Goal: Task Accomplishment & Management: Use online tool/utility

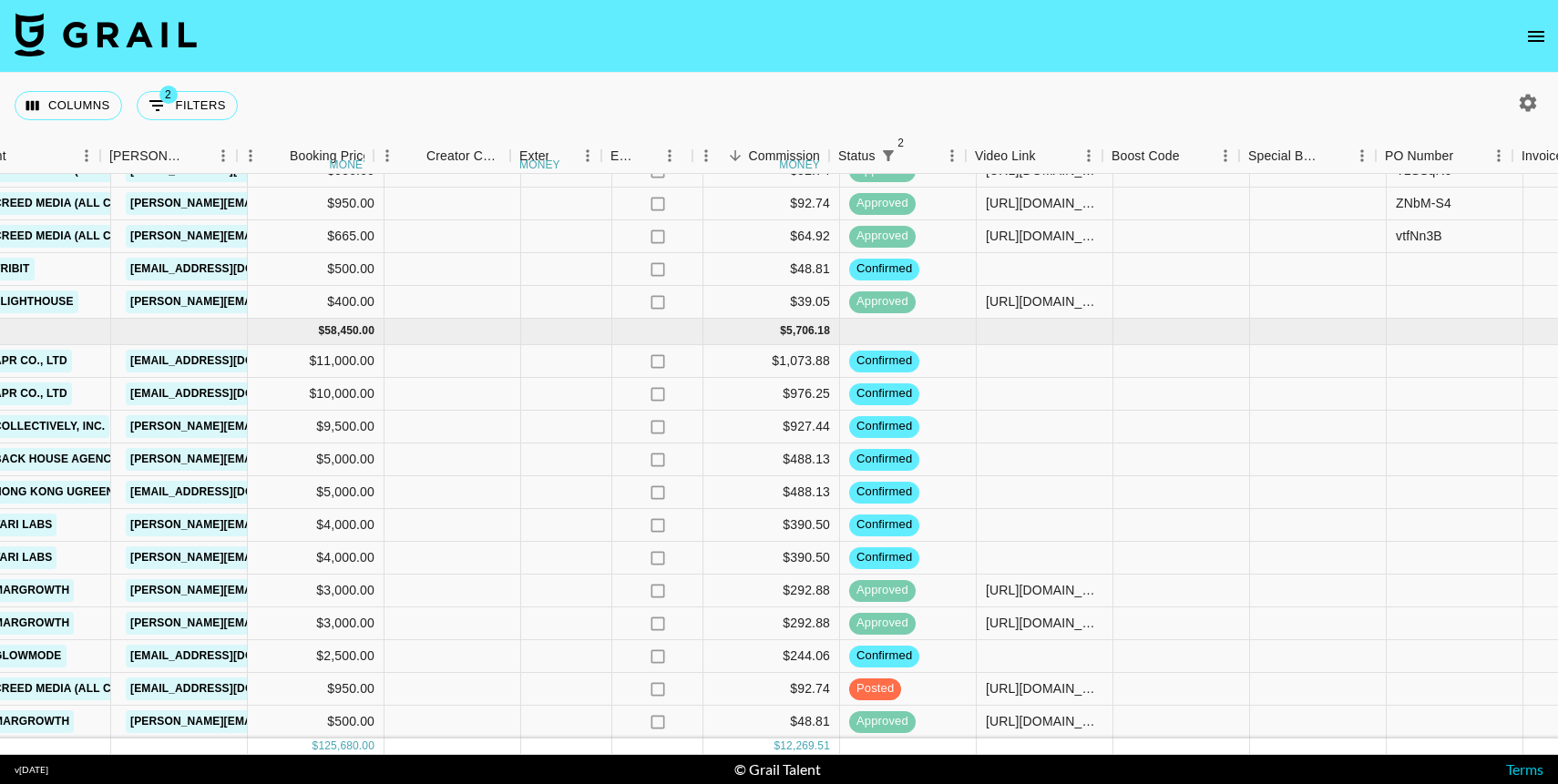
scroll to position [1083, 780]
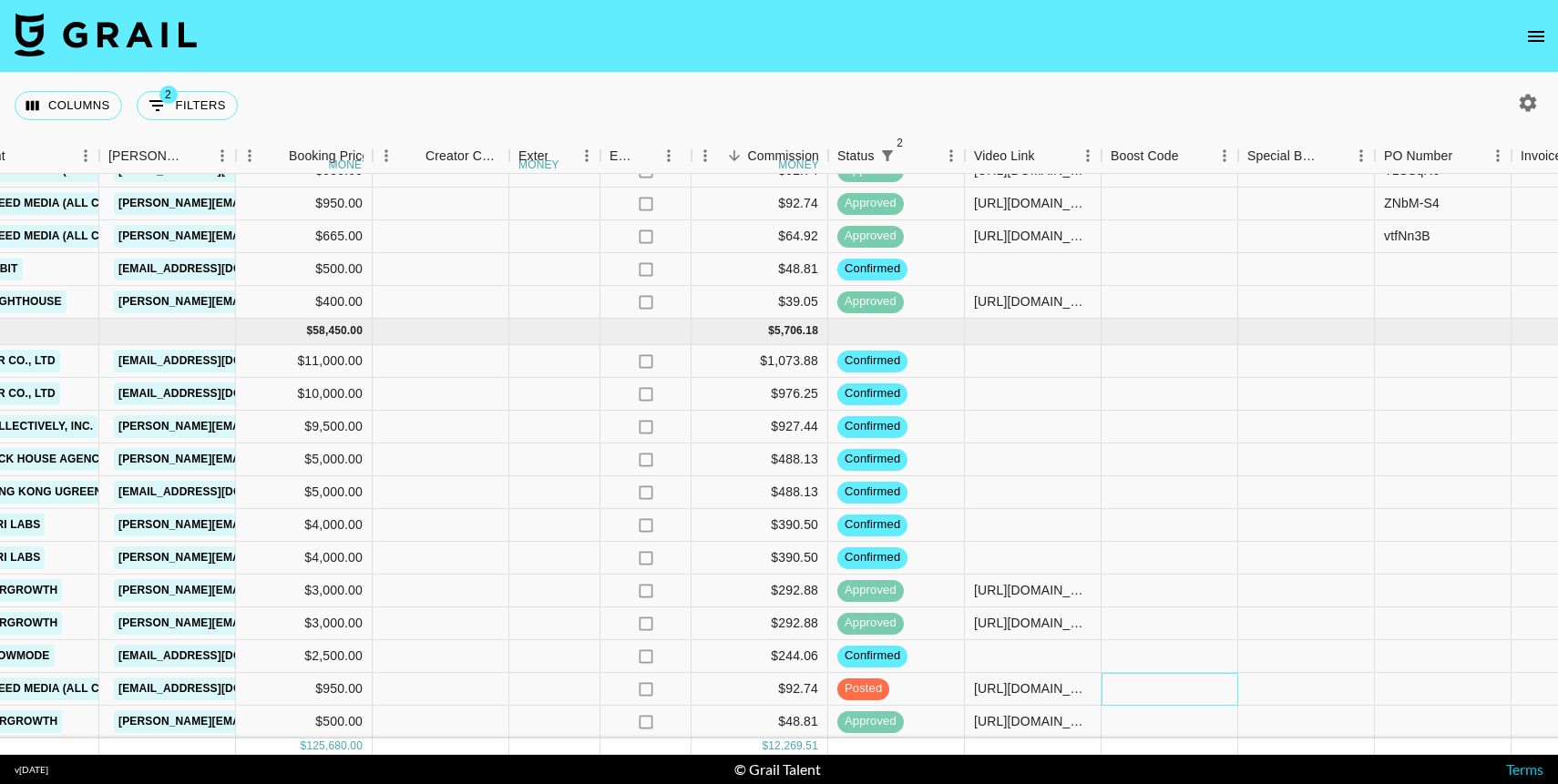
click at [1189, 683] on div at bounding box center [1170, 689] width 137 height 33
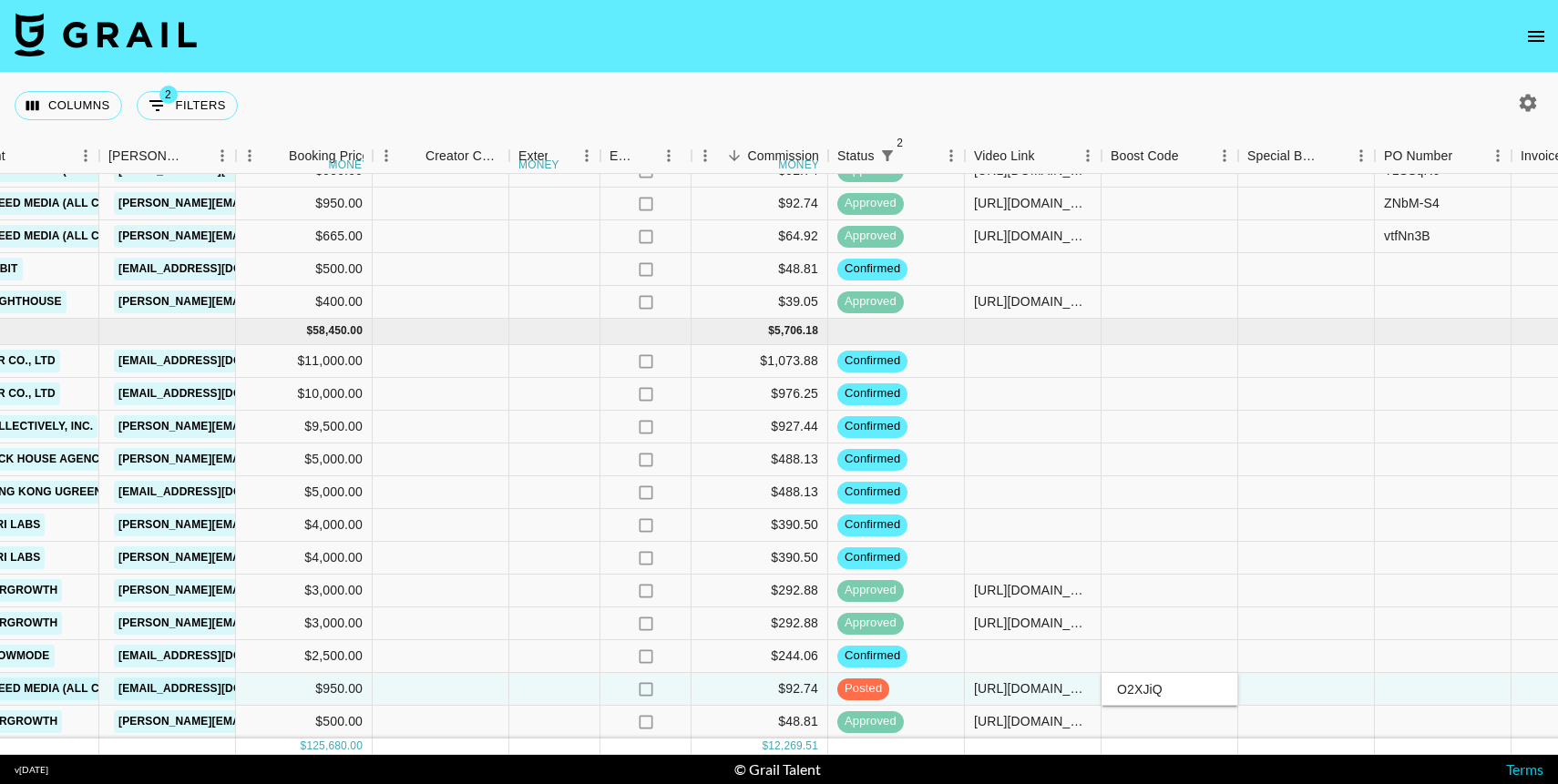
type input "O2XJiQ-"
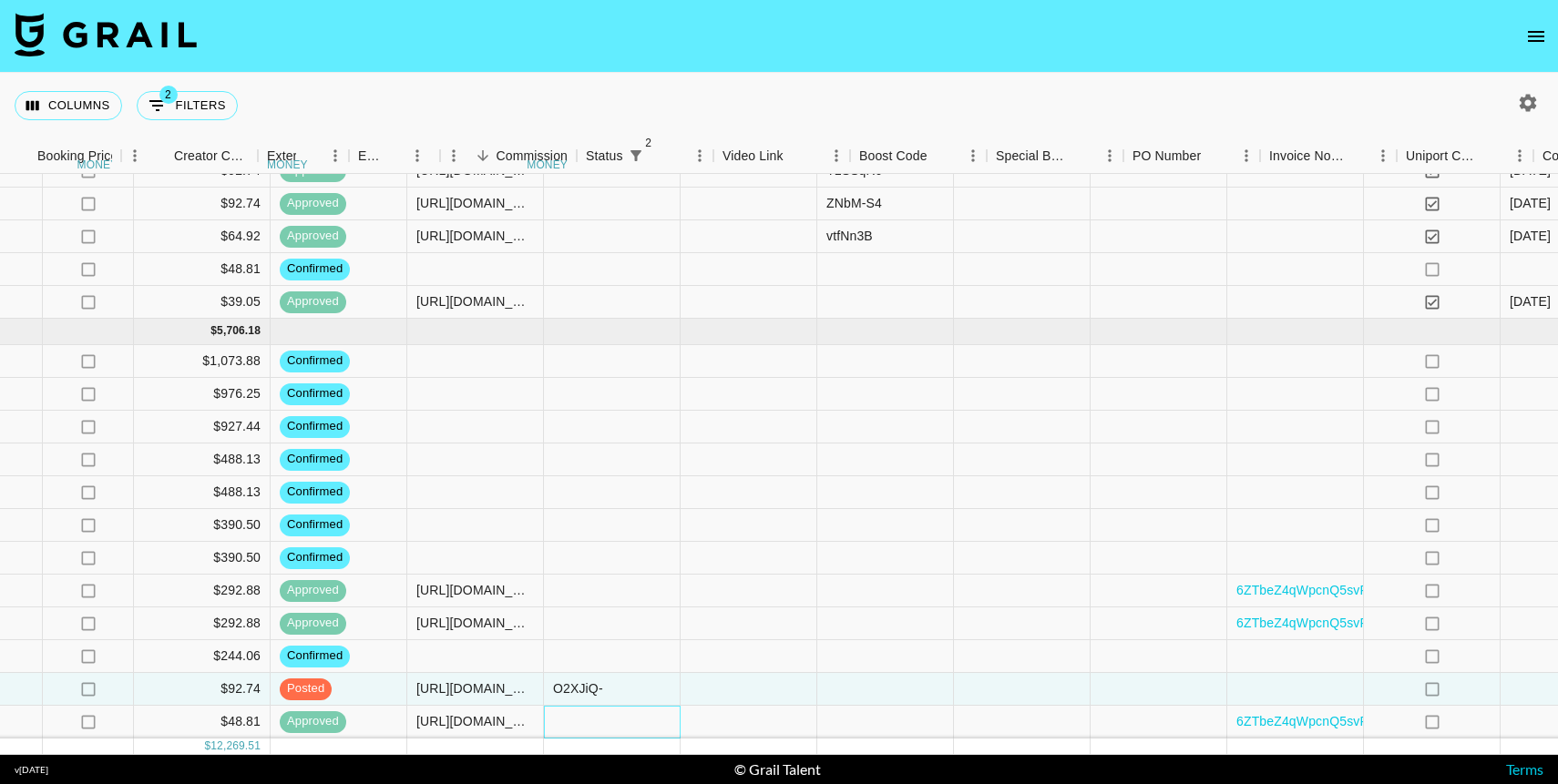
scroll to position [1083, 1627]
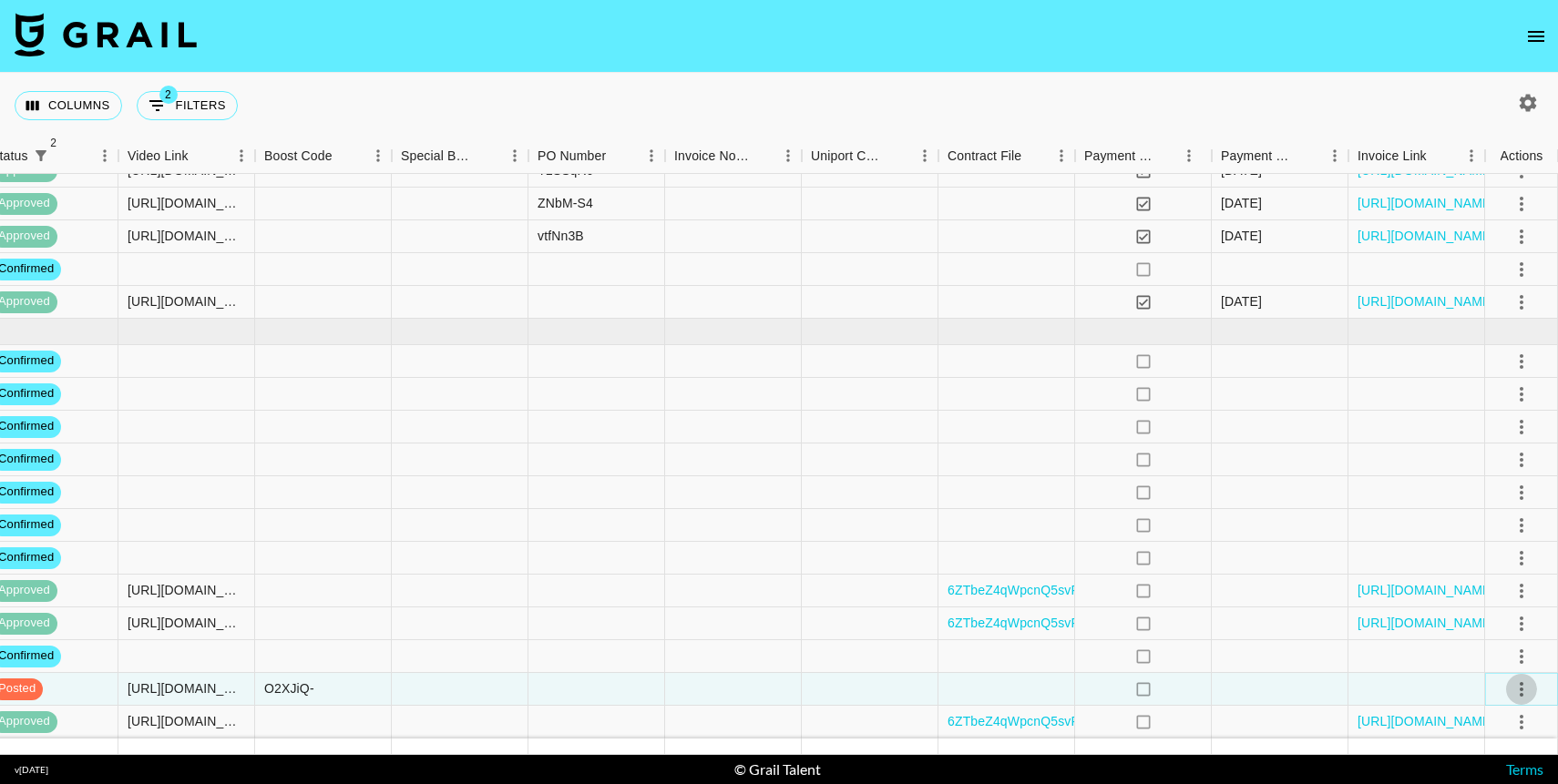
click at [1527, 698] on icon "select merge strategy" at bounding box center [1522, 689] width 22 height 22
click at [1484, 645] on div "Approve" at bounding box center [1482, 651] width 55 height 22
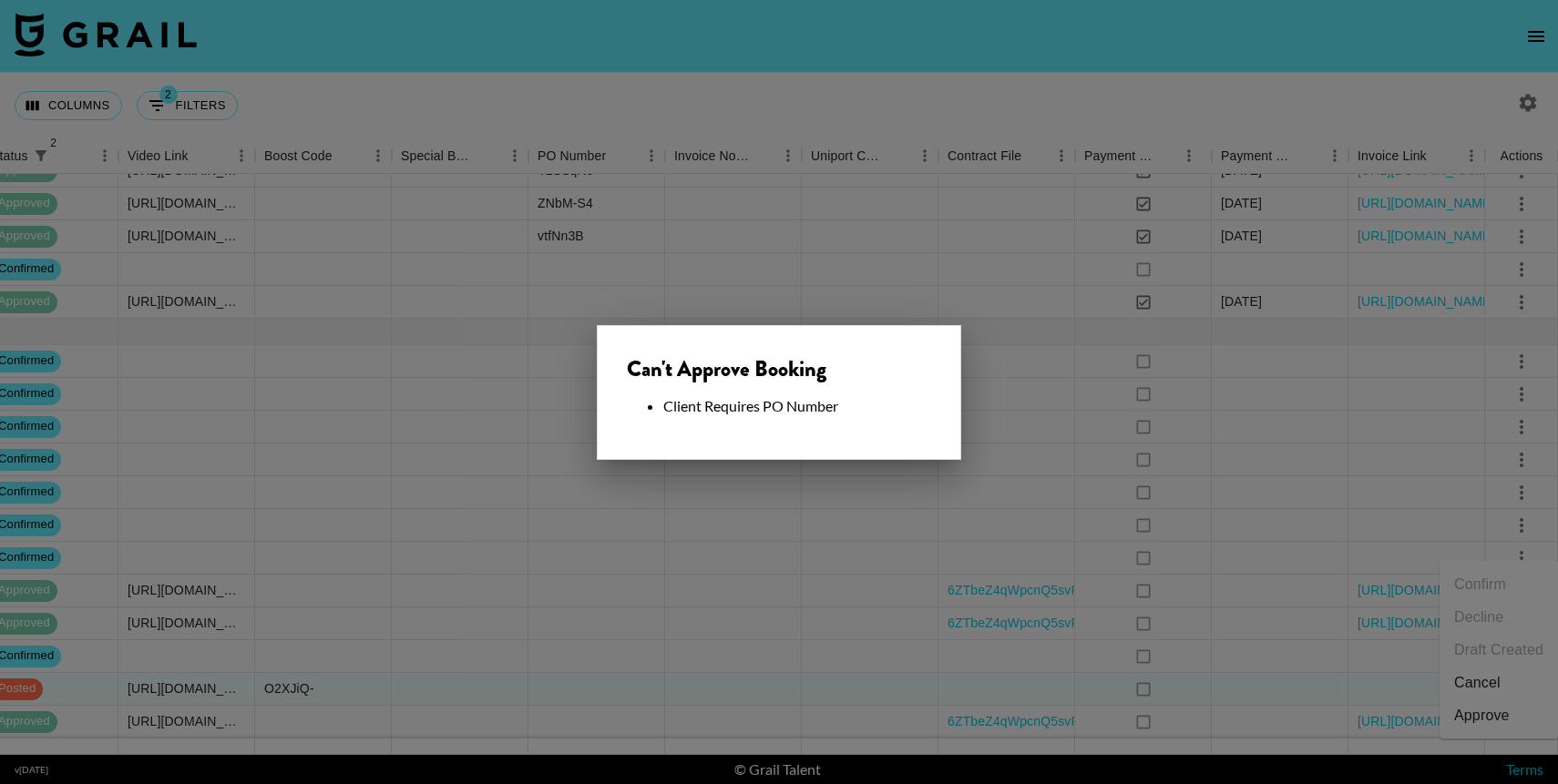
click at [297, 703] on div at bounding box center [779, 392] width 1558 height 784
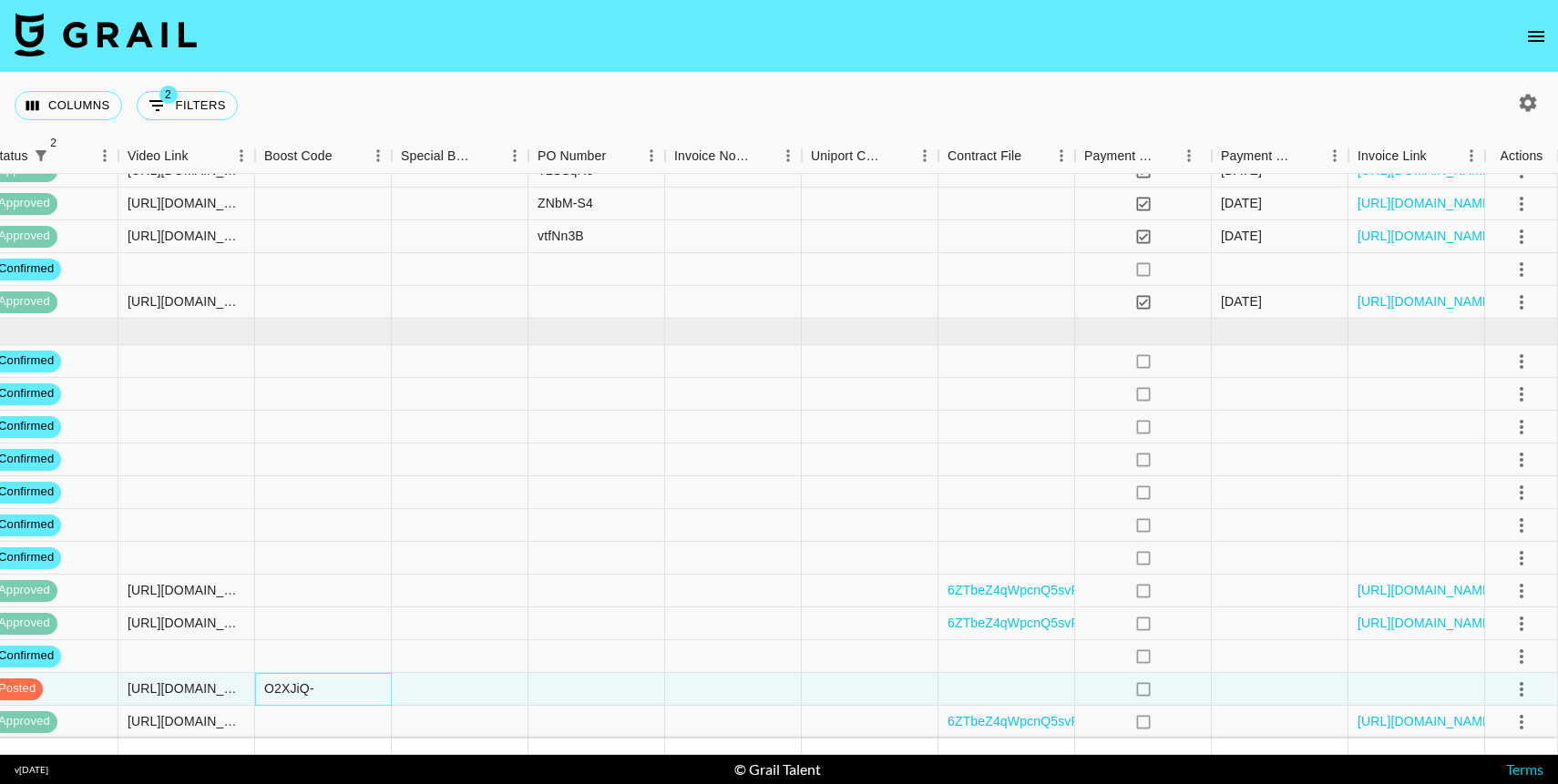
click at [307, 684] on div "O2XJiQ-" at bounding box center [289, 688] width 50 height 18
click at [307, 684] on input "O2XJiQ-" at bounding box center [322, 689] width 134 height 15
click at [558, 689] on div at bounding box center [596, 689] width 137 height 33
click at [599, 689] on div at bounding box center [596, 689] width 137 height 33
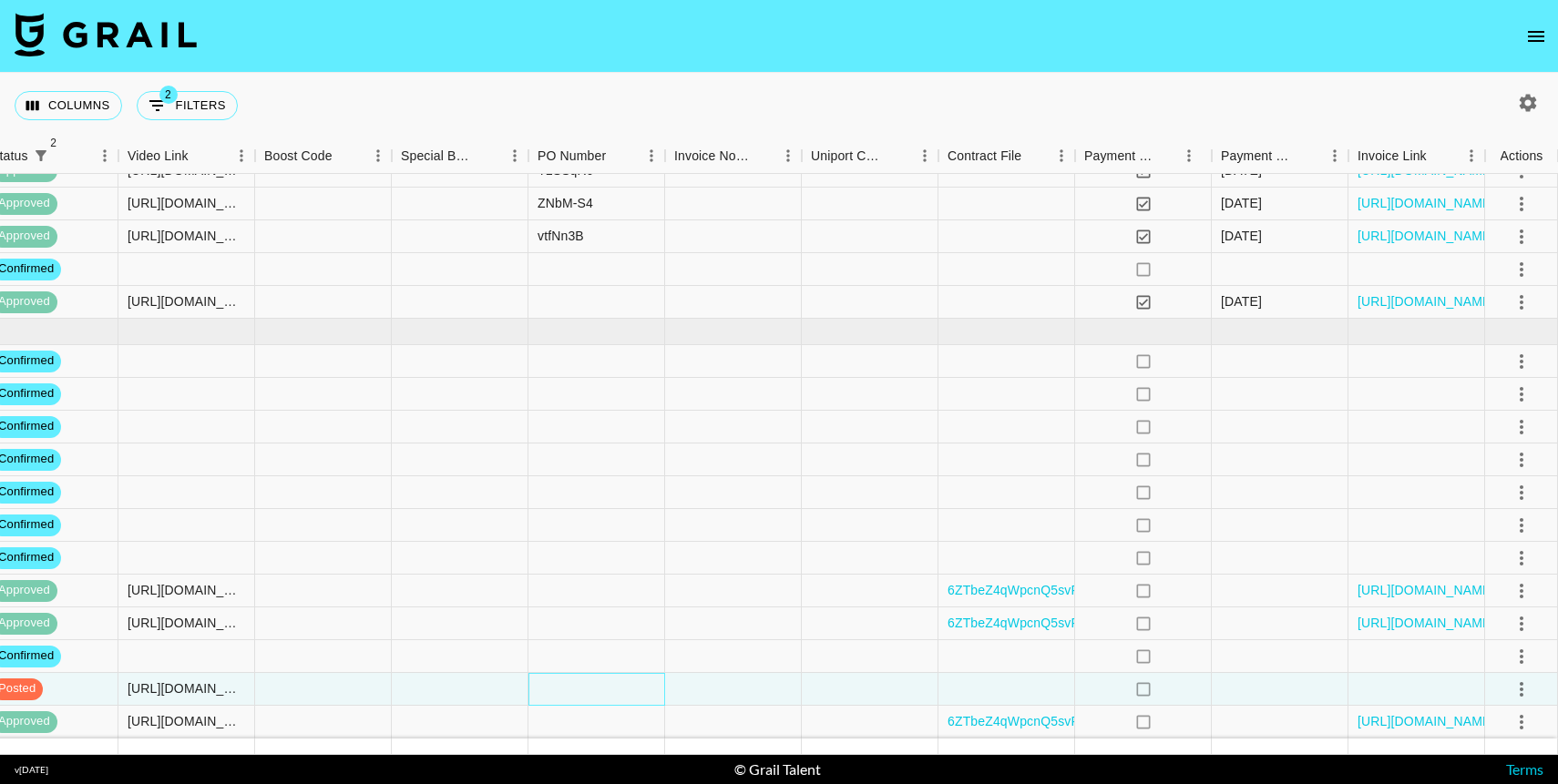
click at [599, 689] on div at bounding box center [596, 689] width 137 height 33
type input "O2XJiQ-"
click at [949, 690] on div at bounding box center [1007, 689] width 137 height 33
click at [1512, 690] on icon "select merge strategy" at bounding box center [1522, 689] width 22 height 22
click at [1484, 645] on div "Approve" at bounding box center [1482, 651] width 55 height 22
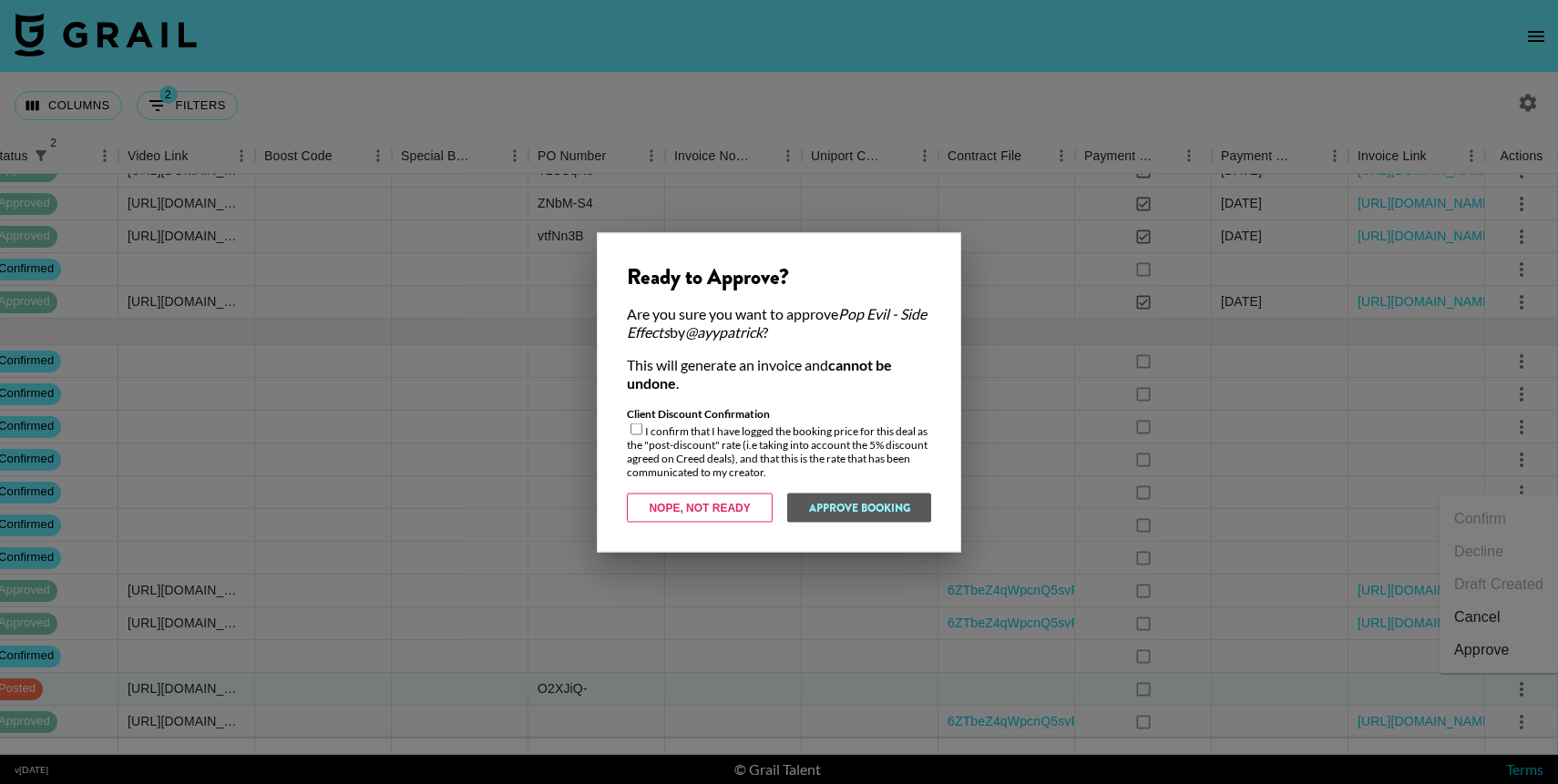
click at [635, 433] on input "checkbox" at bounding box center [637, 429] width 12 height 12
checkbox input "true"
click at [828, 509] on button "Approve Booking" at bounding box center [859, 506] width 144 height 29
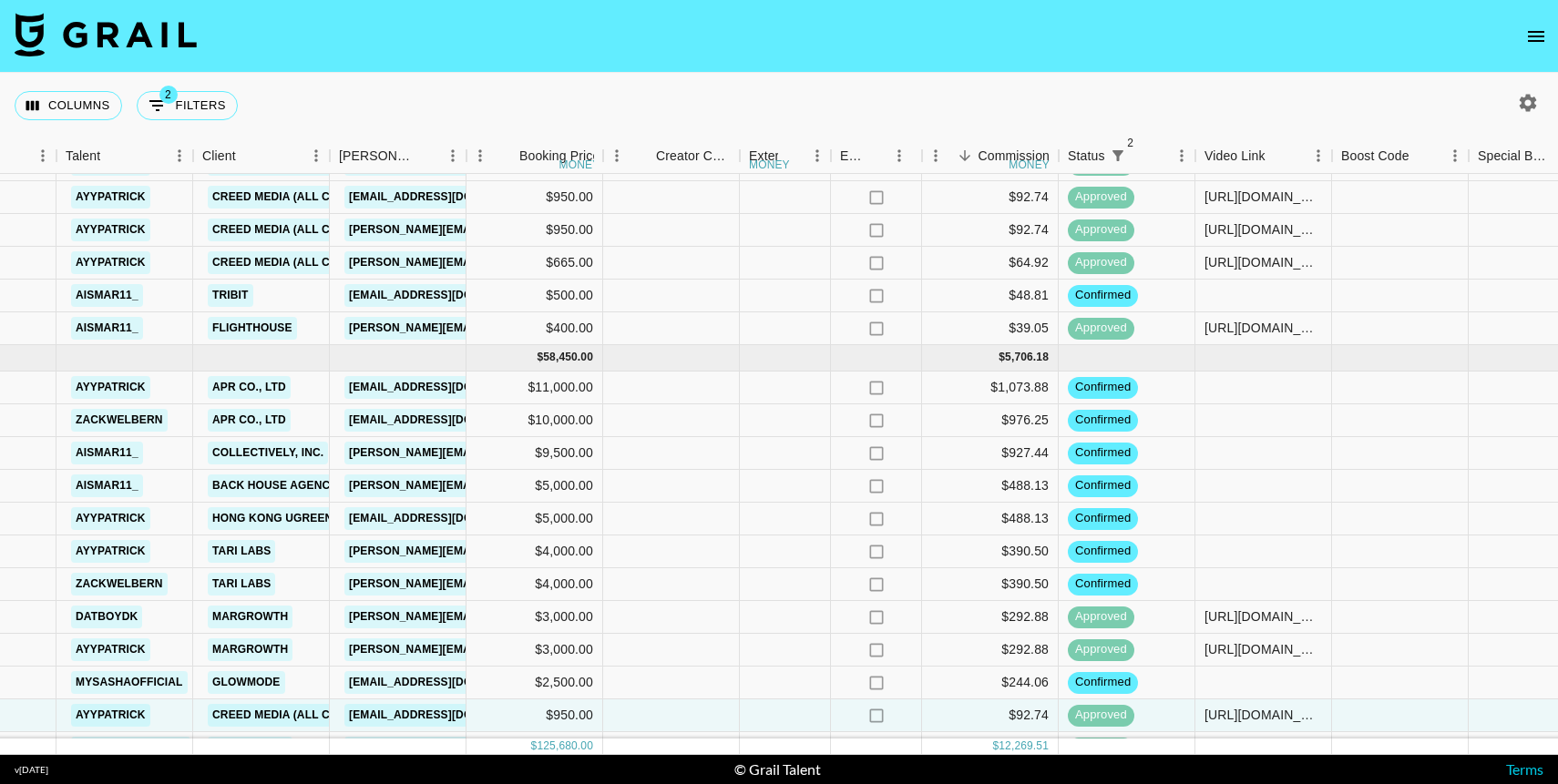
scroll to position [1083, 550]
